Goal: Task Accomplishment & Management: Manage account settings

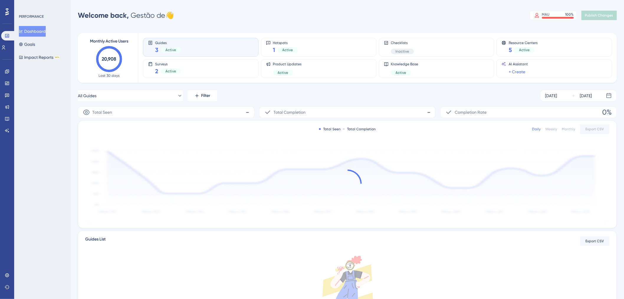
click at [430, 27] on div "Monthly Active Users 20,908 Last 30 days Guides 3 Active Hotspots 1 Active Chec…" at bounding box center [347, 189] width 539 height 327
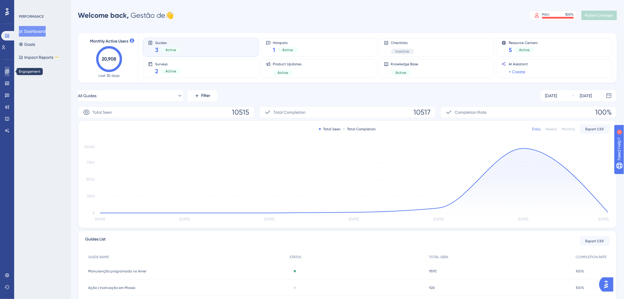
click at [9, 70] on link at bounding box center [7, 71] width 5 height 9
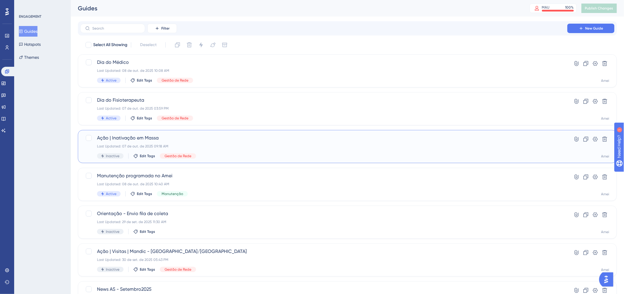
click at [318, 147] on div "Last Updated: 07 de out. de 2025 09:18 AM" at bounding box center [324, 146] width 454 height 5
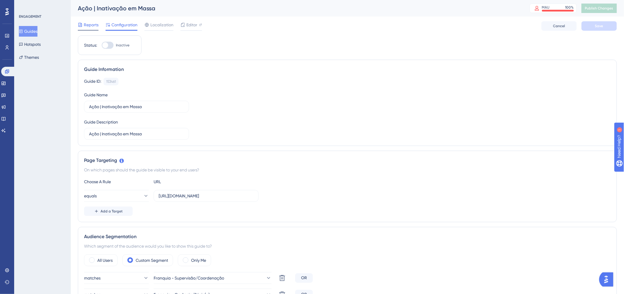
click at [85, 22] on span "Reports" at bounding box center [91, 24] width 15 height 7
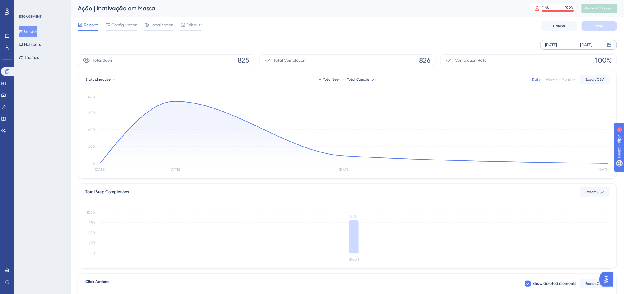
click at [551, 49] on div "[DATE] [DATE]" at bounding box center [579, 44] width 77 height 9
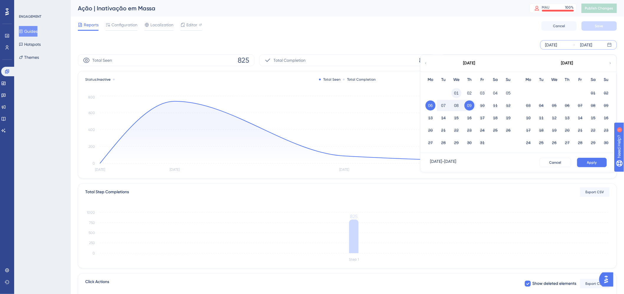
click at [458, 92] on button "01" at bounding box center [457, 93] width 10 height 10
click at [595, 163] on span "Apply" at bounding box center [593, 162] width 10 height 5
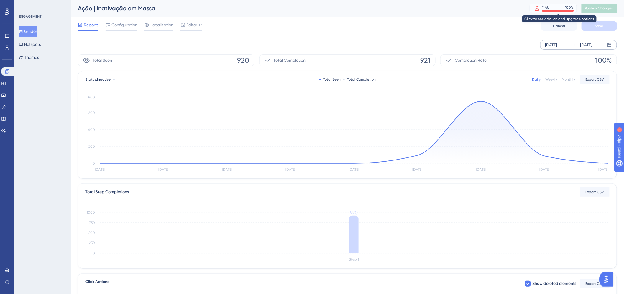
click at [563, 9] on div "MAU 100 %" at bounding box center [558, 7] width 32 height 5
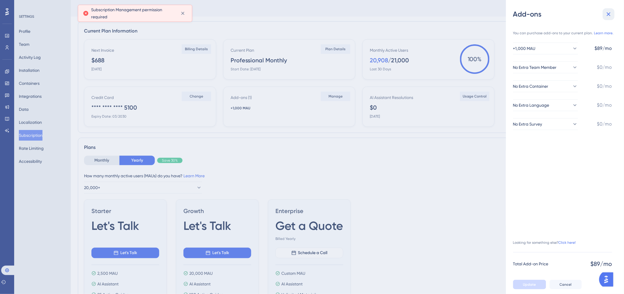
click at [606, 14] on icon at bounding box center [609, 14] width 7 height 7
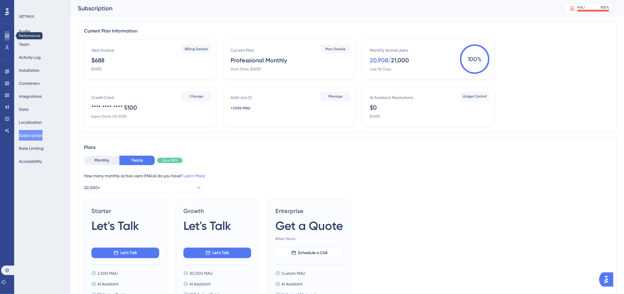
click at [8, 35] on icon at bounding box center [7, 35] width 5 height 5
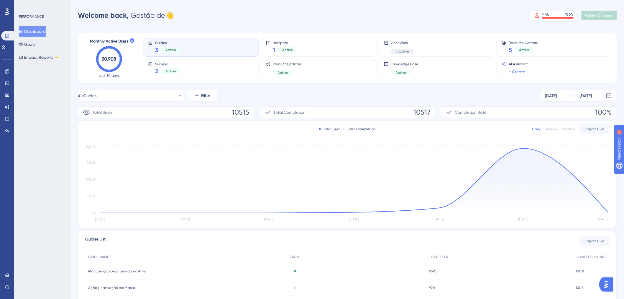
click at [312, 102] on div "All Guides Filter [DATE] [DATE] Total Seen 10515 Total Completion 10517 Complet…" at bounding box center [347, 207] width 539 height 235
click at [5, 76] on link at bounding box center [7, 71] width 5 height 9
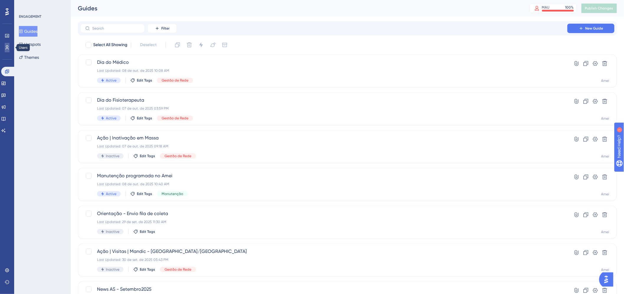
click at [5, 46] on link at bounding box center [7, 47] width 5 height 9
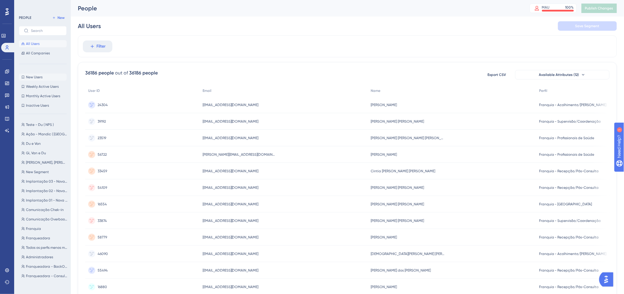
click at [39, 80] on button "New Users New Users" at bounding box center [43, 76] width 48 height 7
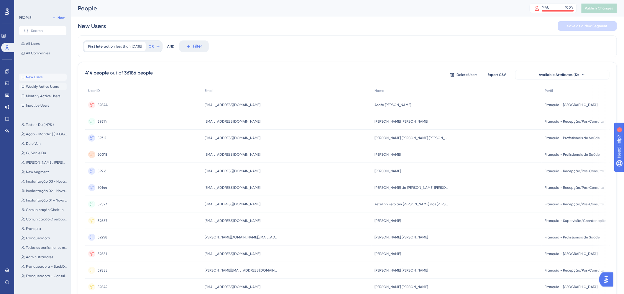
click at [41, 88] on span "Weekly Active Users" at bounding box center [42, 86] width 33 height 5
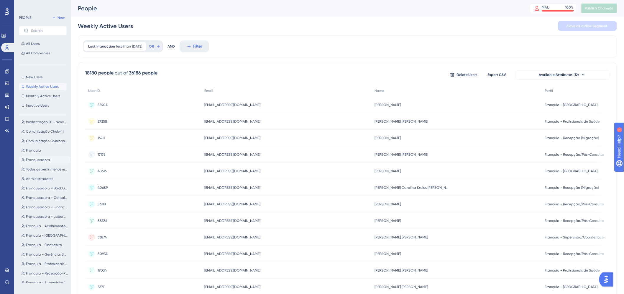
scroll to position [85, 0]
click at [36, 217] on span "Franquia - Acolhimento/[PERSON_NAME]" at bounding box center [47, 219] width 42 height 5
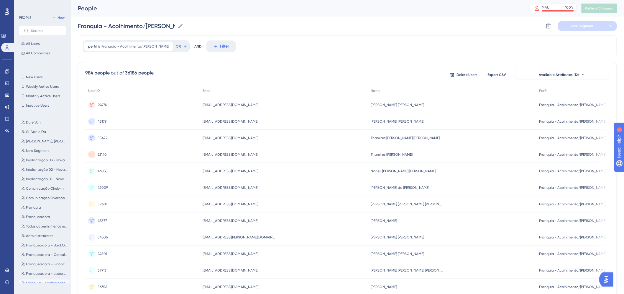
scroll to position [33, 0]
click at [48, 284] on button "Franquia - [GEOGRAPHIC_DATA] [GEOGRAPHIC_DATA] - [GEOGRAPHIC_DATA]" at bounding box center [44, 280] width 51 height 7
type input "Franquia - [GEOGRAPHIC_DATA]"
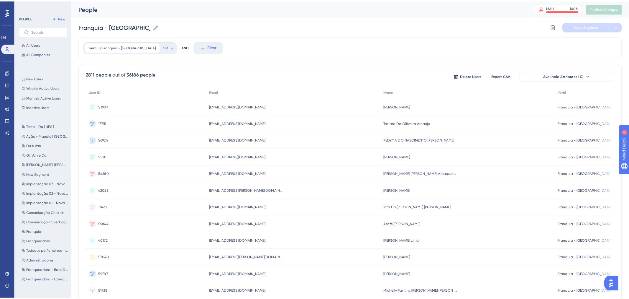
scroll to position [0, 0]
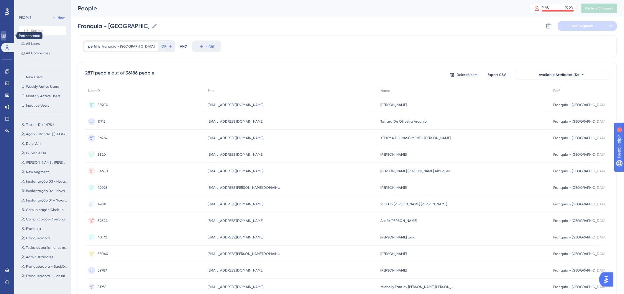
drag, startPoint x: 9, startPoint y: 34, endPoint x: 19, endPoint y: 106, distance: 72.7
click at [6, 34] on icon at bounding box center [3, 35] width 5 height 5
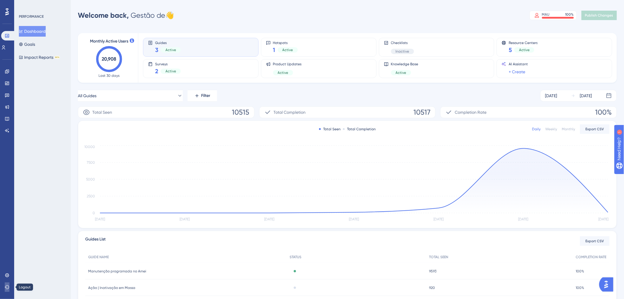
click at [9, 288] on button at bounding box center [7, 286] width 5 height 9
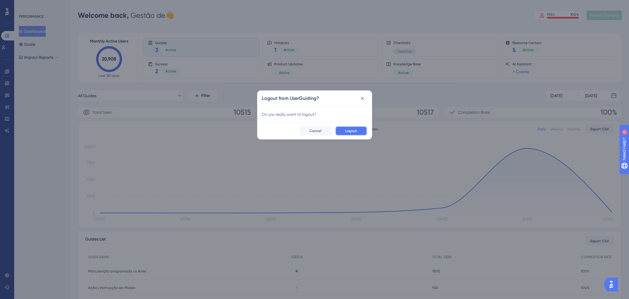
click at [363, 129] on button "Logout" at bounding box center [352, 130] width 32 height 9
